Goal: Task Accomplishment & Management: Manage account settings

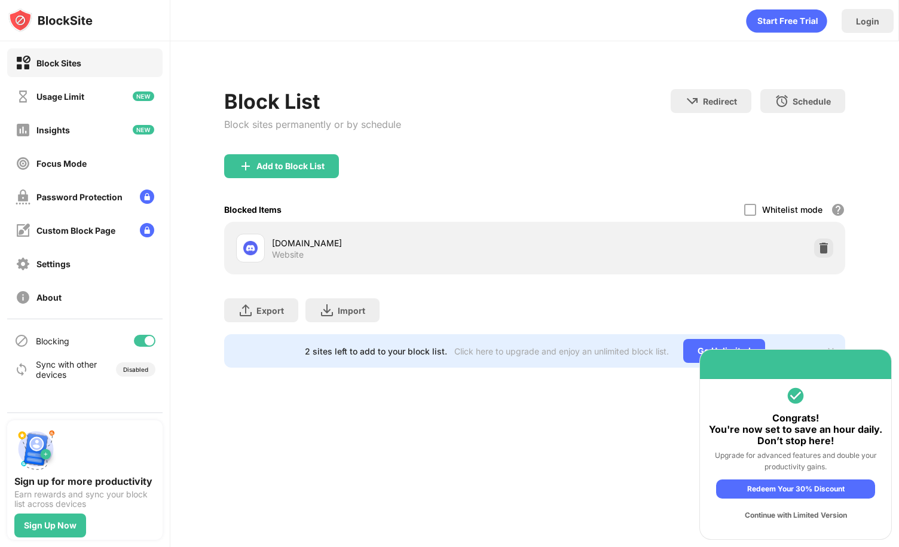
click at [822, 251] on img at bounding box center [824, 248] width 12 height 12
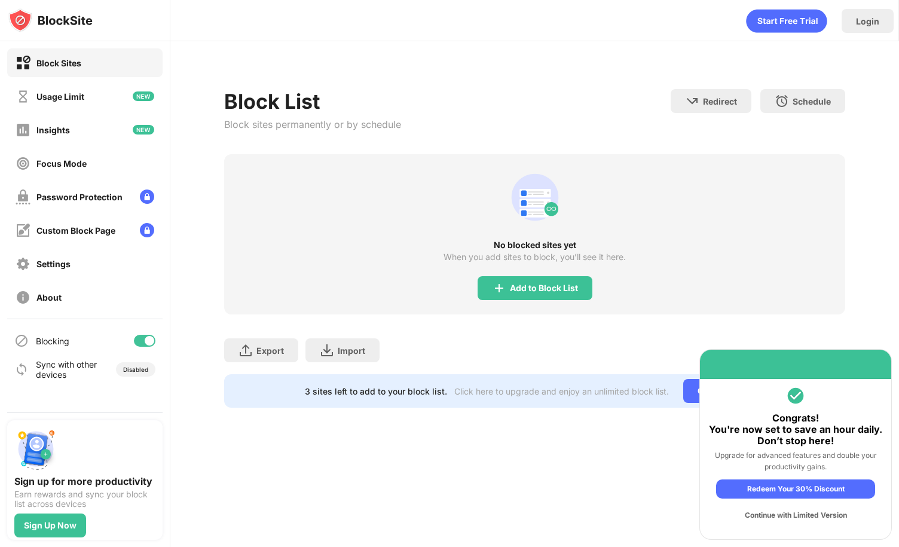
click at [704, 227] on div "No blocked sites yet When you add sites to block, you’ll see it here. Add to Bl…" at bounding box center [534, 234] width 621 height 160
click at [508, 282] on div "Add to Block List" at bounding box center [535, 288] width 115 height 24
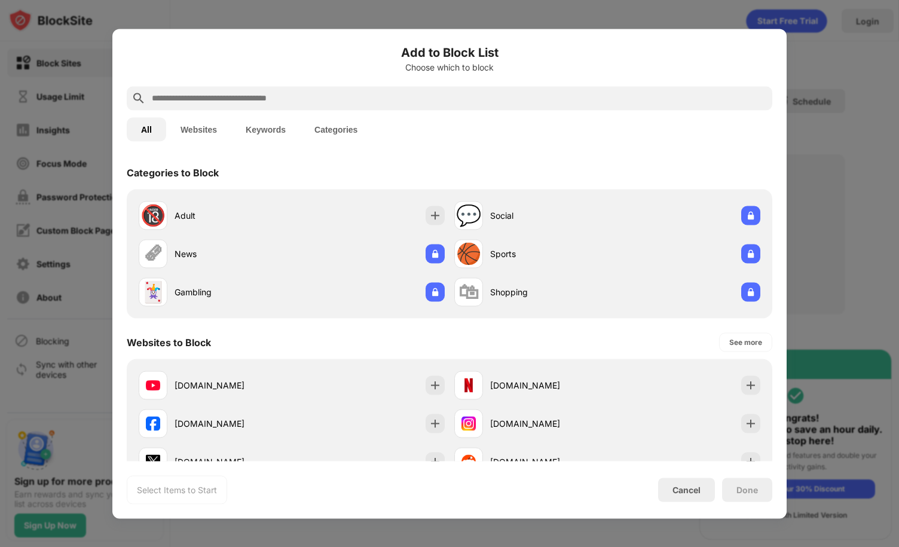
click at [369, 105] on input "text" at bounding box center [459, 98] width 617 height 14
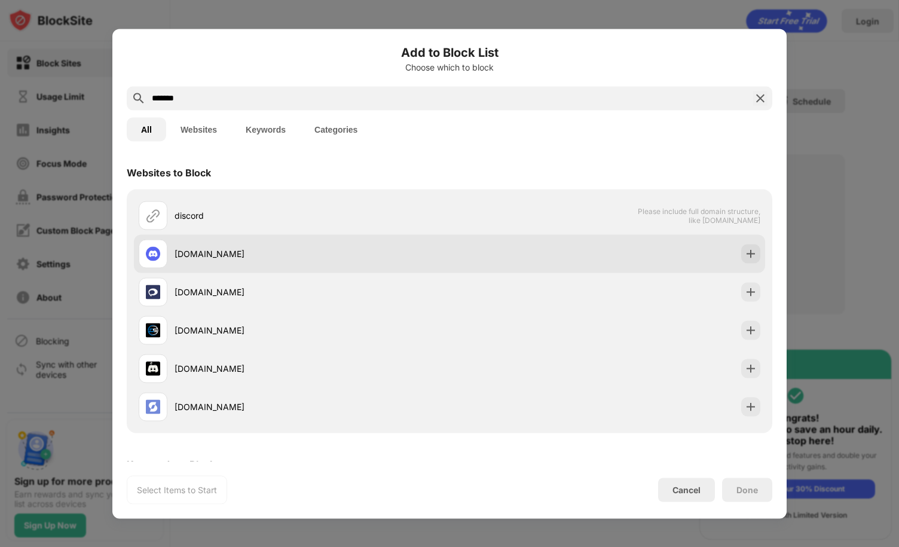
type input "*******"
click at [288, 255] on div "[DOMAIN_NAME]" at bounding box center [312, 254] width 275 height 13
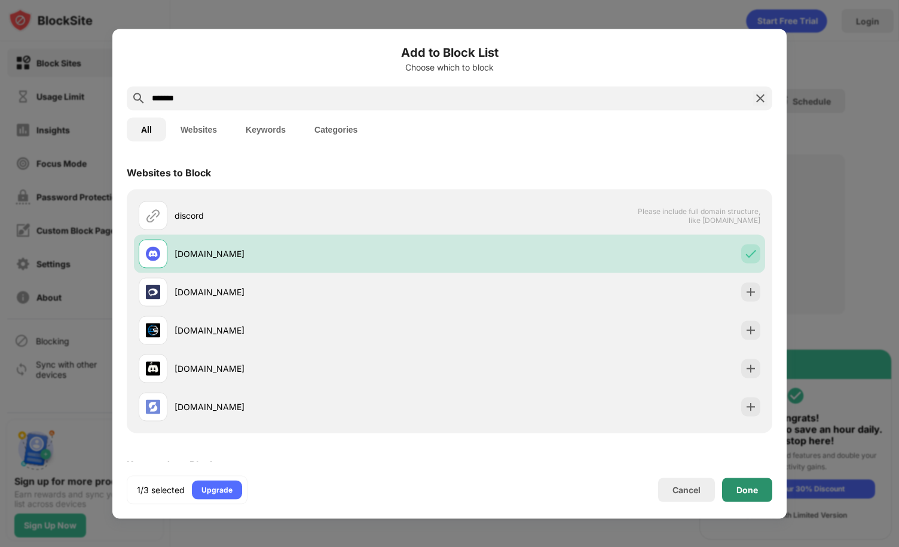
click at [734, 481] on div "Done" at bounding box center [747, 490] width 50 height 24
